Goal: Navigation & Orientation: Find specific page/section

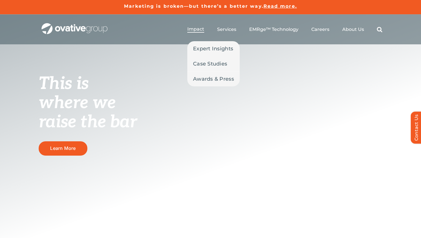
click at [193, 30] on span "Impact" at bounding box center [195, 29] width 17 height 6
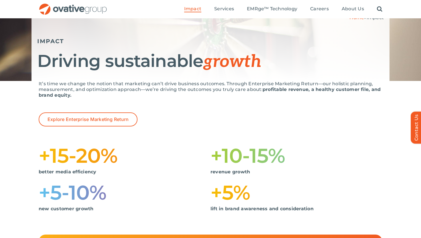
scroll to position [53, 0]
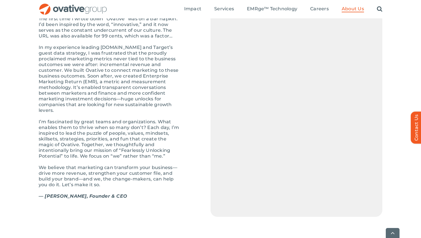
scroll to position [638, 0]
